Goal: Find specific page/section: Find specific page/section

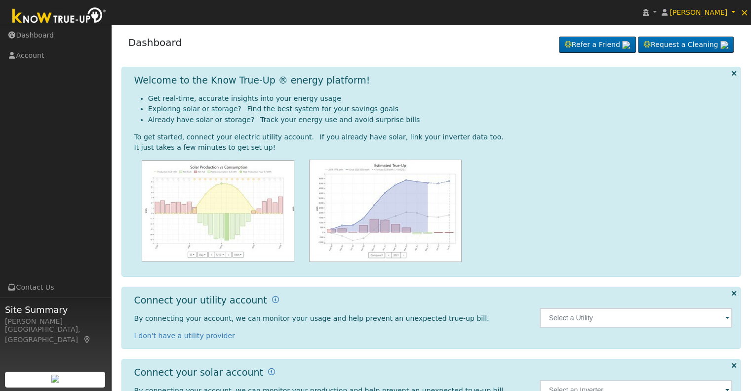
scroll to position [44, 0]
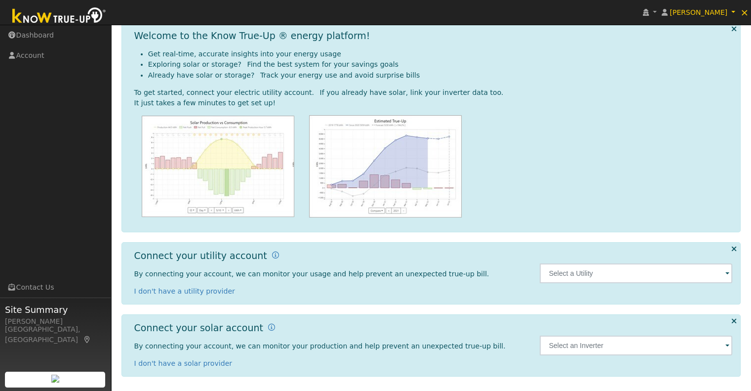
click at [727, 272] on span at bounding box center [728, 273] width 4 height 11
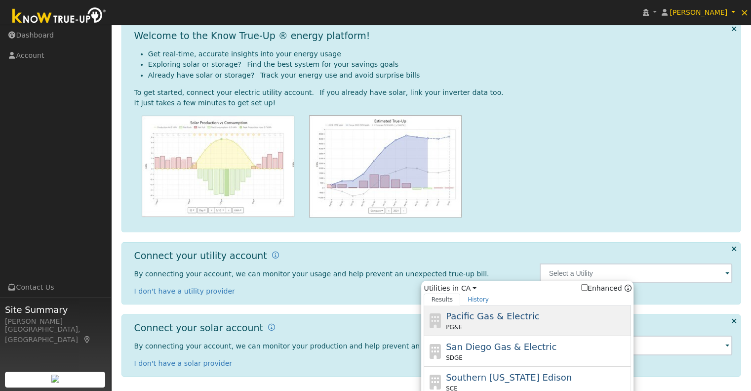
click at [488, 323] on div "PG&E" at bounding box center [537, 327] width 183 height 9
type input "PG&E"
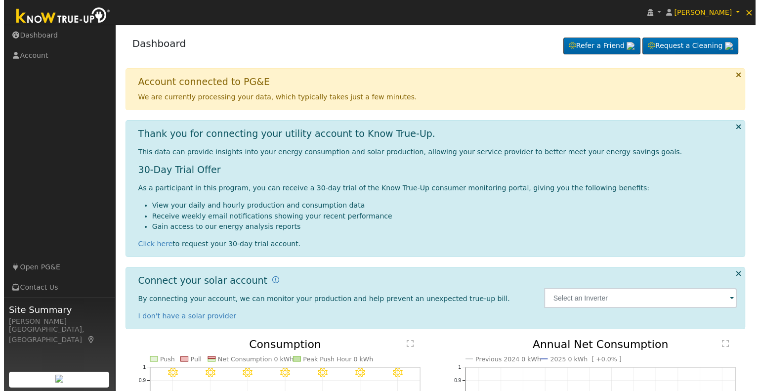
scroll to position [30, 0]
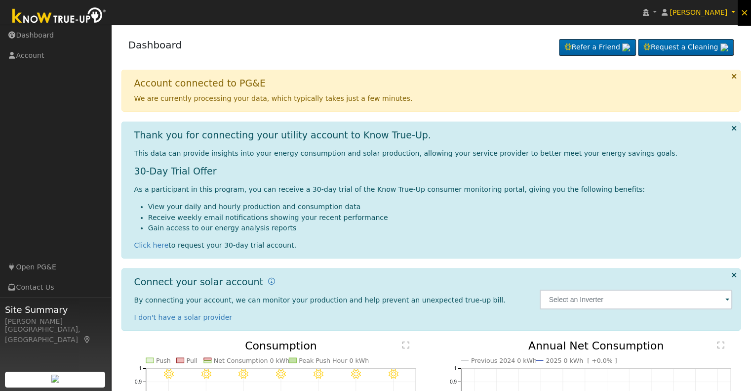
click at [745, 12] on span "×" at bounding box center [744, 12] width 8 height 12
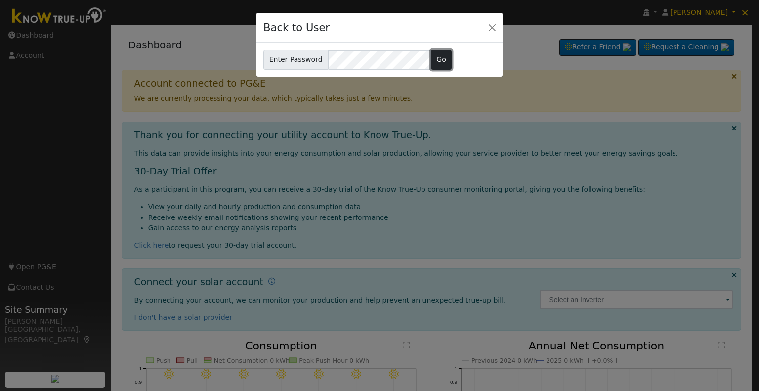
click at [432, 62] on button "Go" at bounding box center [441, 60] width 21 height 20
